Goal: Task Accomplishment & Management: Complete application form

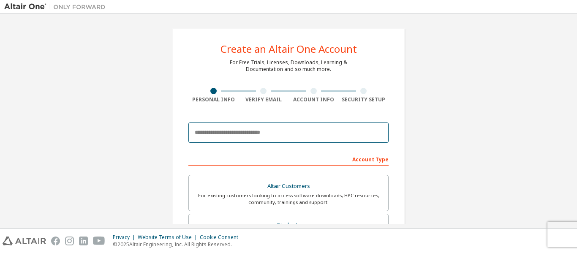
click at [233, 135] on input "email" at bounding box center [288, 132] width 200 height 20
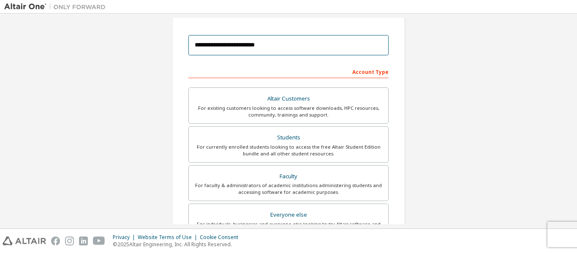
scroll to position [42, 0]
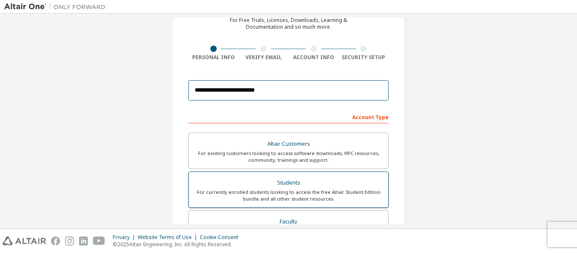
type input "**********"
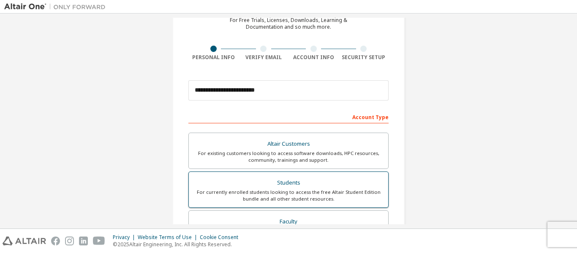
click at [284, 185] on div "Students" at bounding box center [288, 183] width 189 height 12
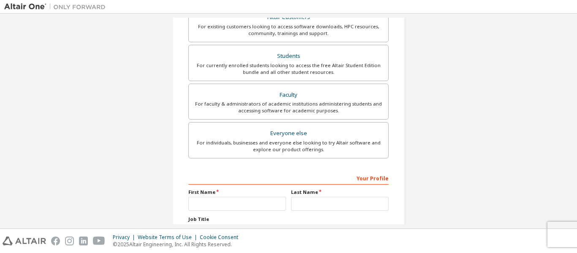
scroll to position [211, 0]
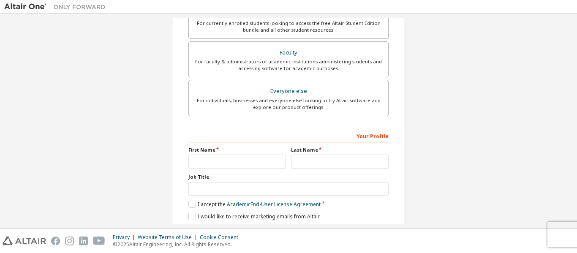
click at [234, 174] on div "Your Profile First Name Last Name Job Title Please provide State/Province to he…" at bounding box center [288, 183] width 200 height 109
click at [233, 168] on input "text" at bounding box center [237, 161] width 98 height 14
type input "******"
click at [298, 161] on input "text" at bounding box center [340, 161] width 98 height 14
type input "*******"
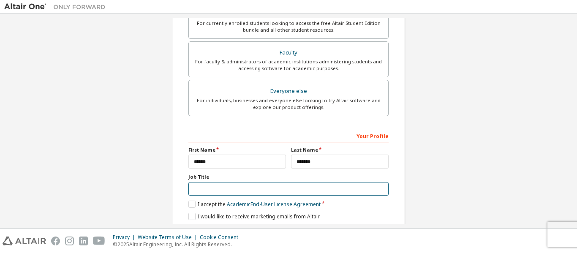
click at [231, 192] on input "text" at bounding box center [288, 189] width 200 height 14
type input "*********"
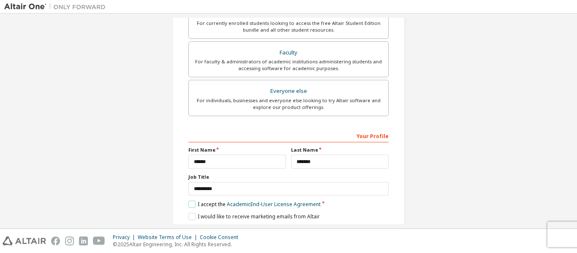
click at [192, 203] on label "I accept the Academic End-User License Agreement" at bounding box center [254, 203] width 132 height 7
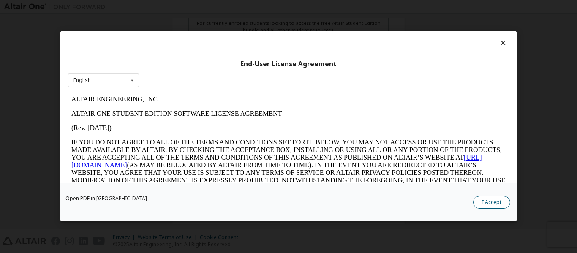
scroll to position [0, 0]
click at [486, 202] on button "I Accept" at bounding box center [491, 202] width 37 height 13
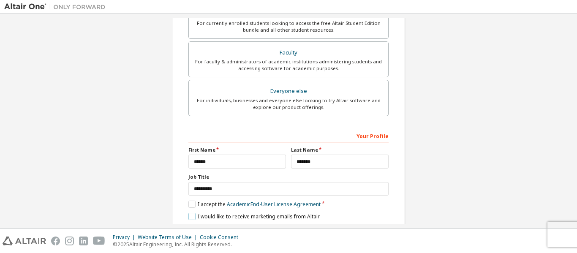
drag, startPoint x: 189, startPoint y: 216, endPoint x: 197, endPoint y: 211, distance: 9.3
click at [190, 215] on label "I would like to receive marketing emails from Altair" at bounding box center [253, 216] width 131 height 7
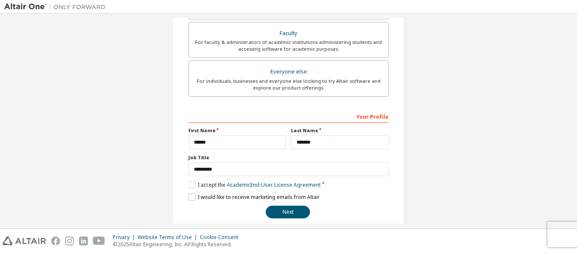
scroll to position [241, 0]
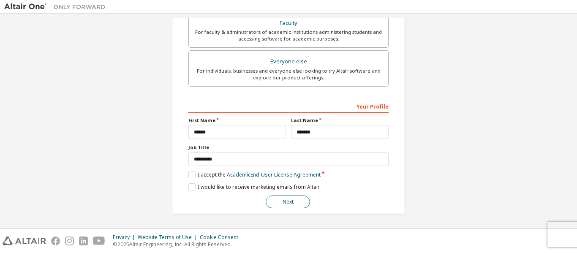
click at [289, 203] on button "Next" at bounding box center [287, 201] width 44 height 13
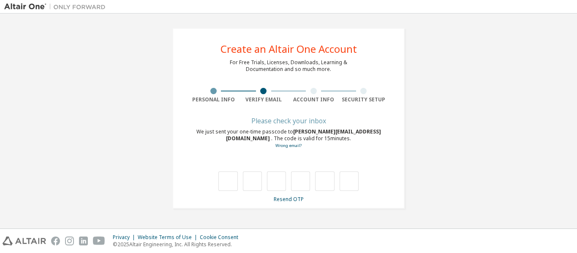
scroll to position [0, 0]
type input "*"
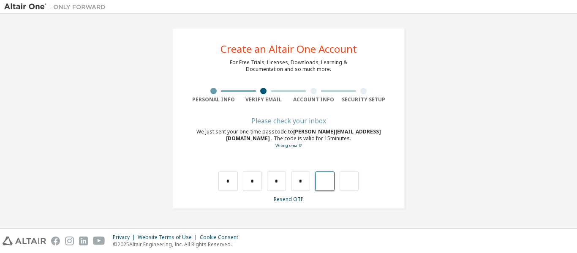
type input "*"
